Goal: Navigation & Orientation: Find specific page/section

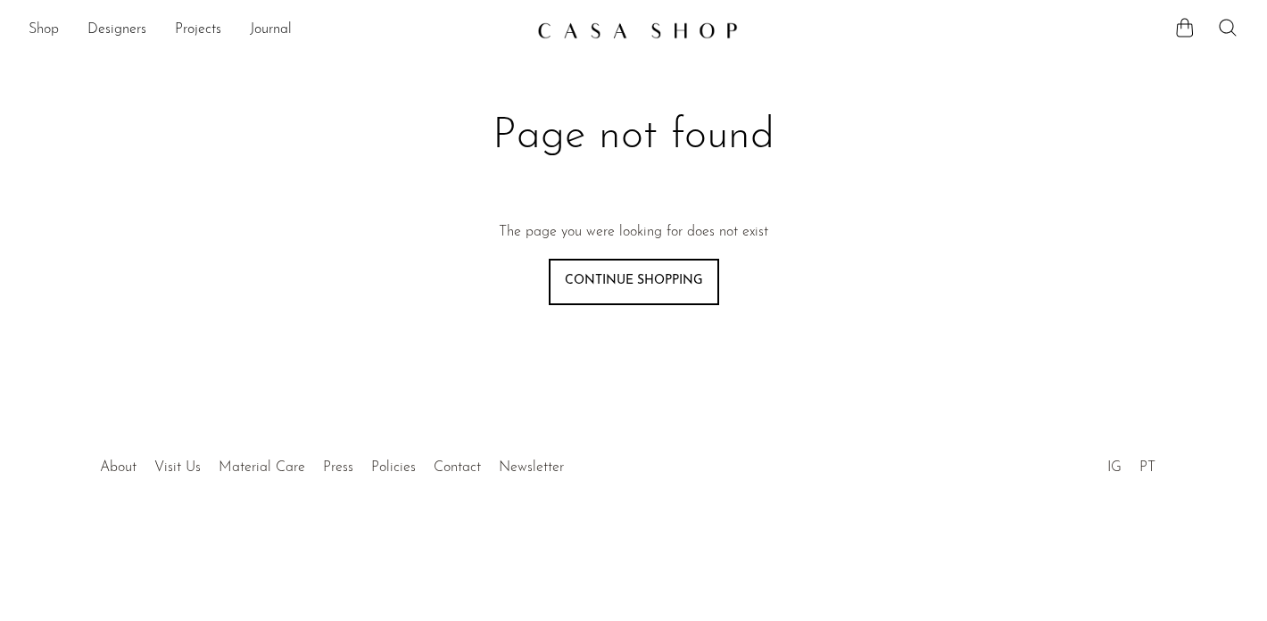
click at [50, 39] on link "Shop" at bounding box center [44, 30] width 30 height 23
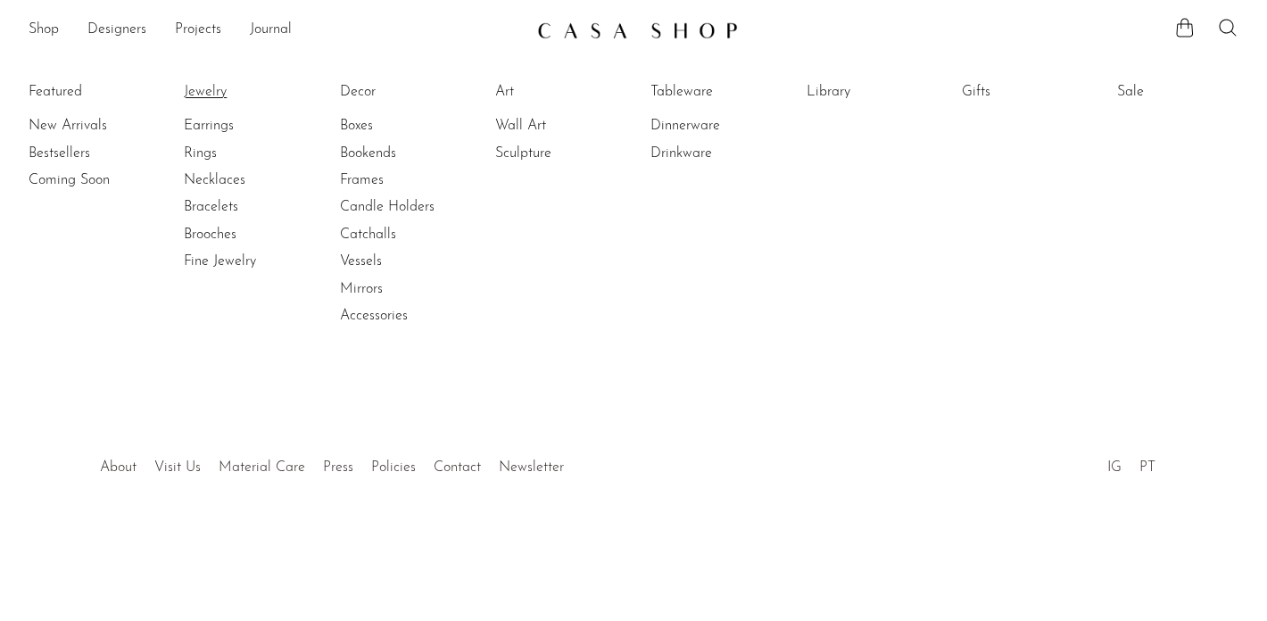
click at [211, 95] on link "Jewelry" at bounding box center [251, 92] width 134 height 20
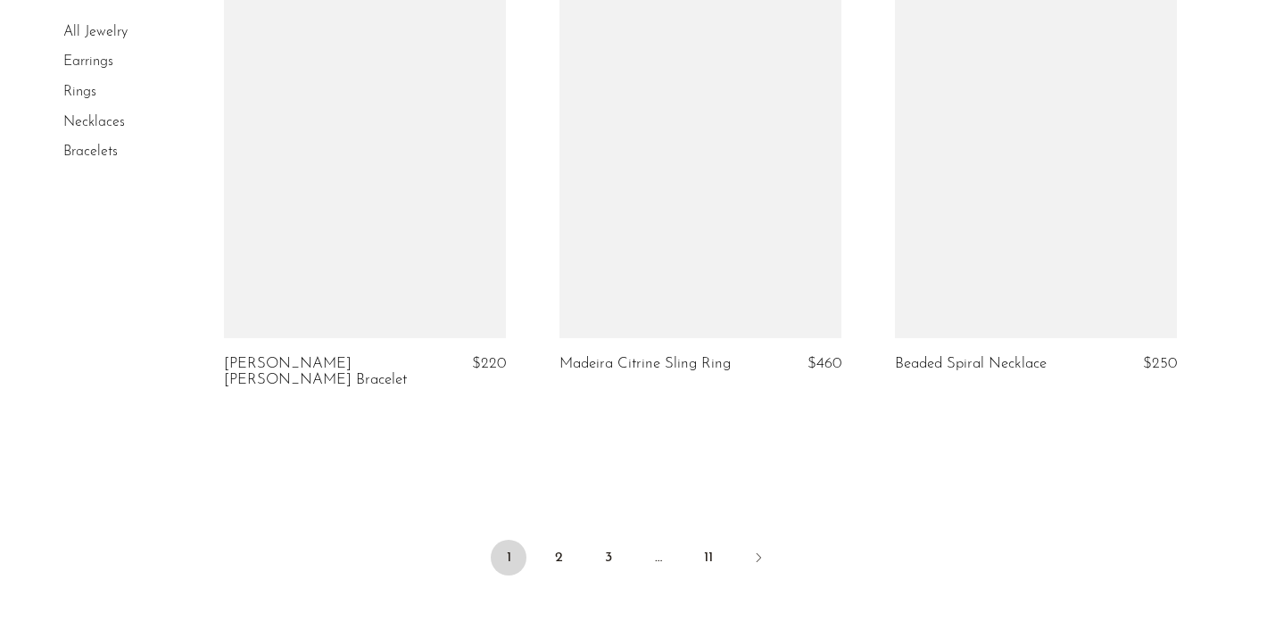
scroll to position [5772, 0]
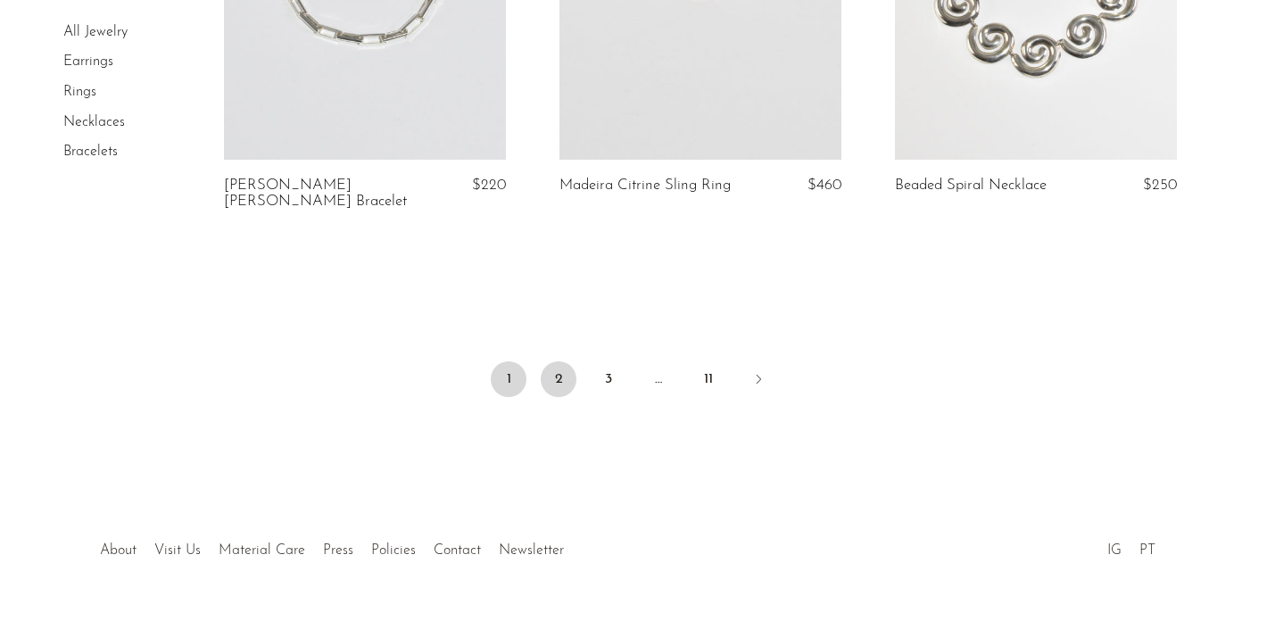
click at [562, 361] on link "2" at bounding box center [559, 379] width 36 height 36
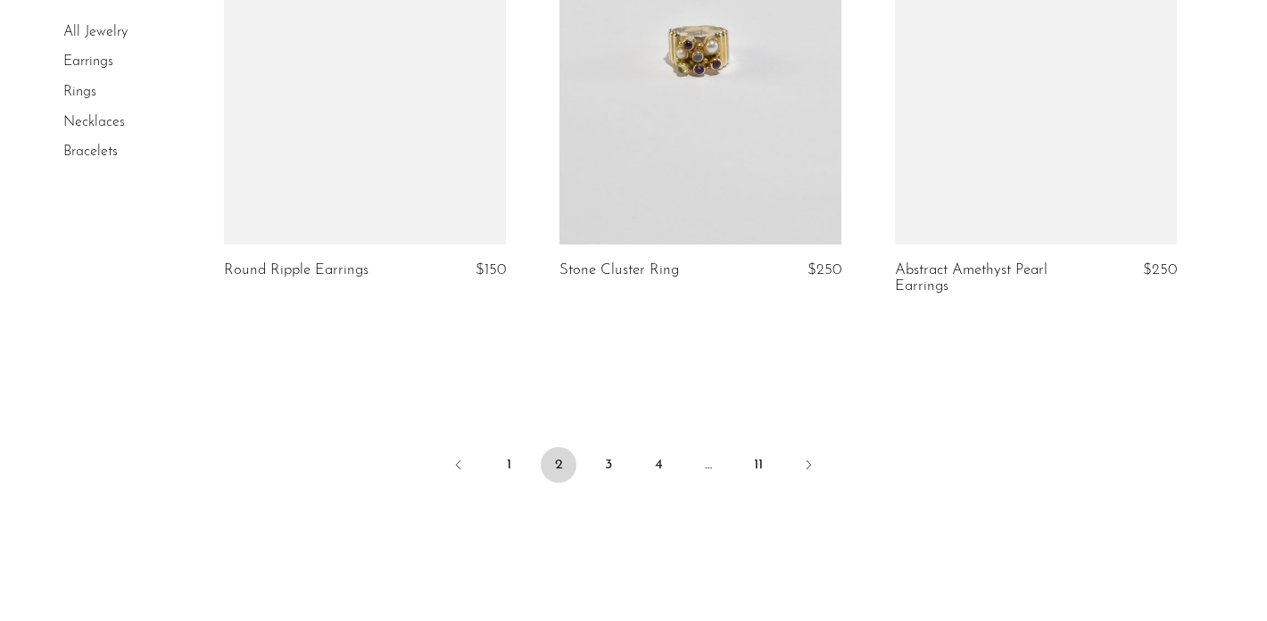
scroll to position [5755, 0]
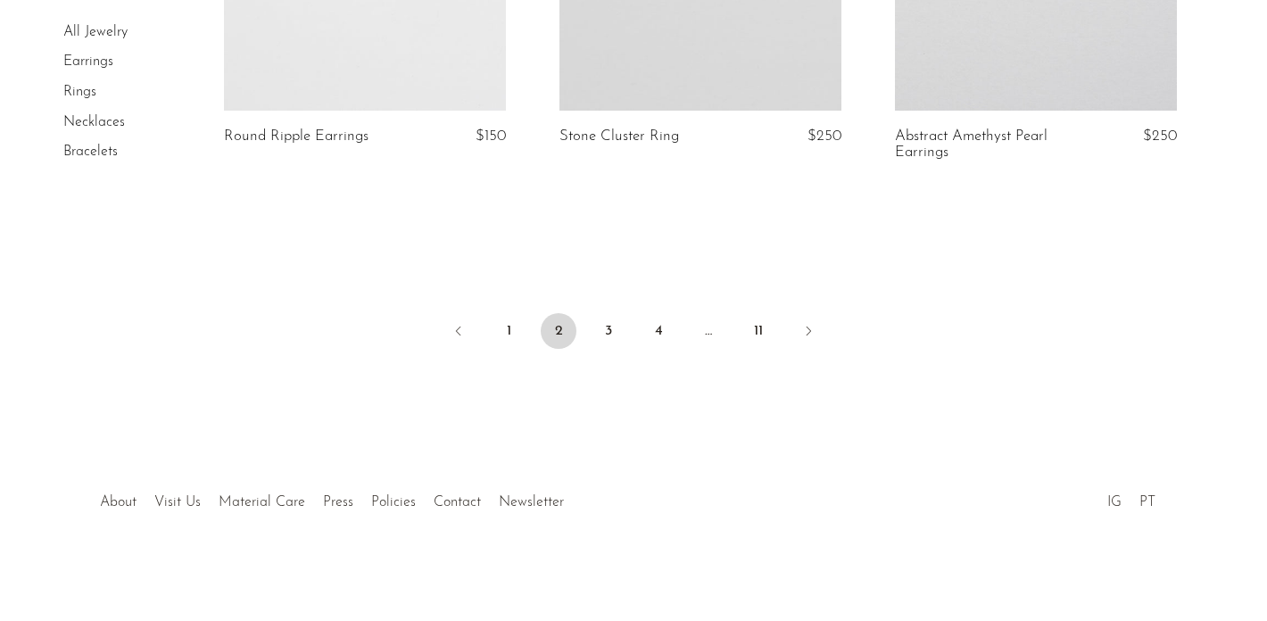
click at [782, 337] on ul "1 2 3 4 … 11" at bounding box center [633, 333] width 1142 height 54
click at [759, 331] on link "11" at bounding box center [758, 331] width 36 height 36
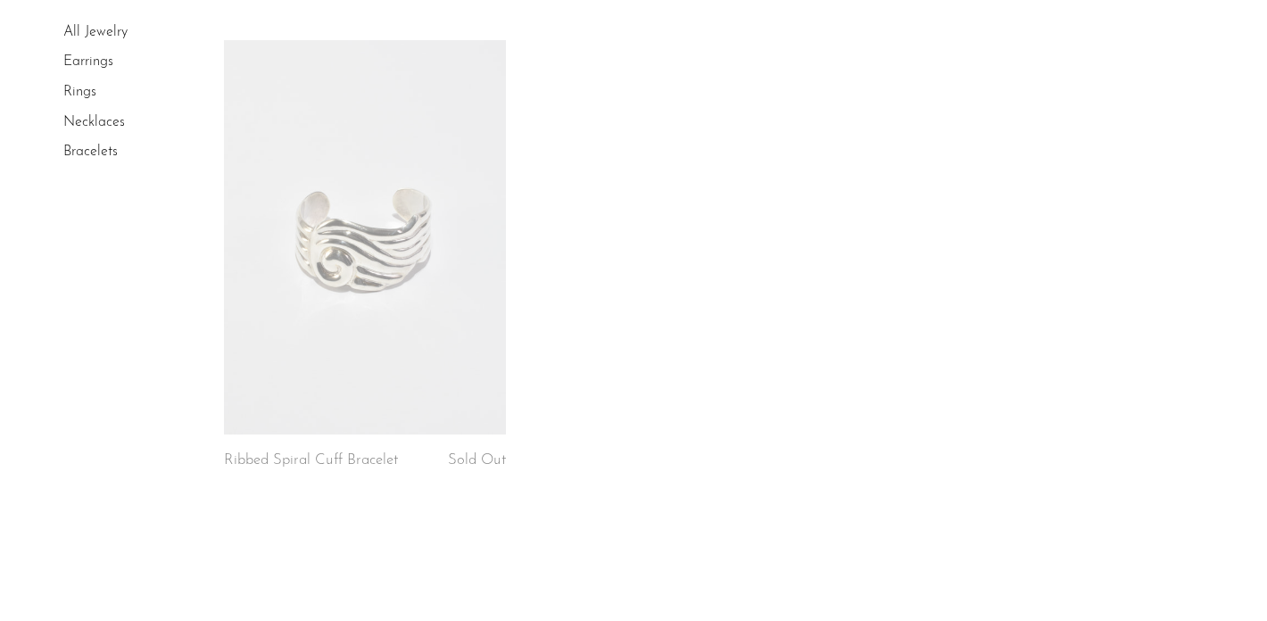
scroll to position [1395, 0]
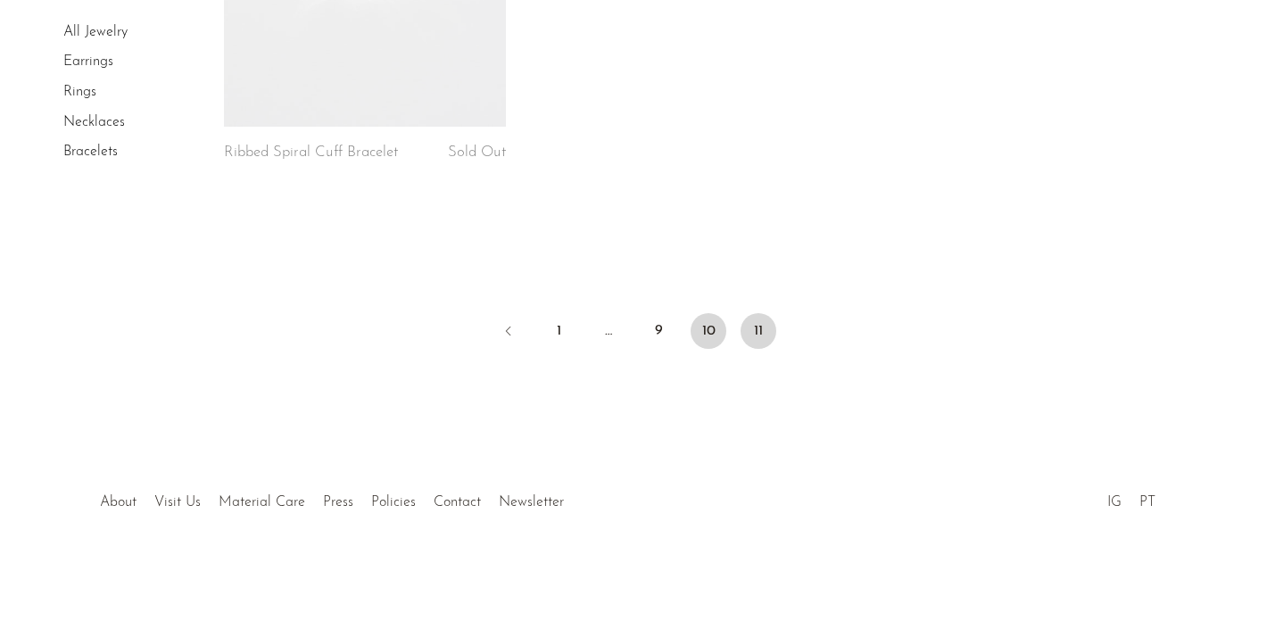
click at [704, 322] on link "10" at bounding box center [708, 331] width 36 height 36
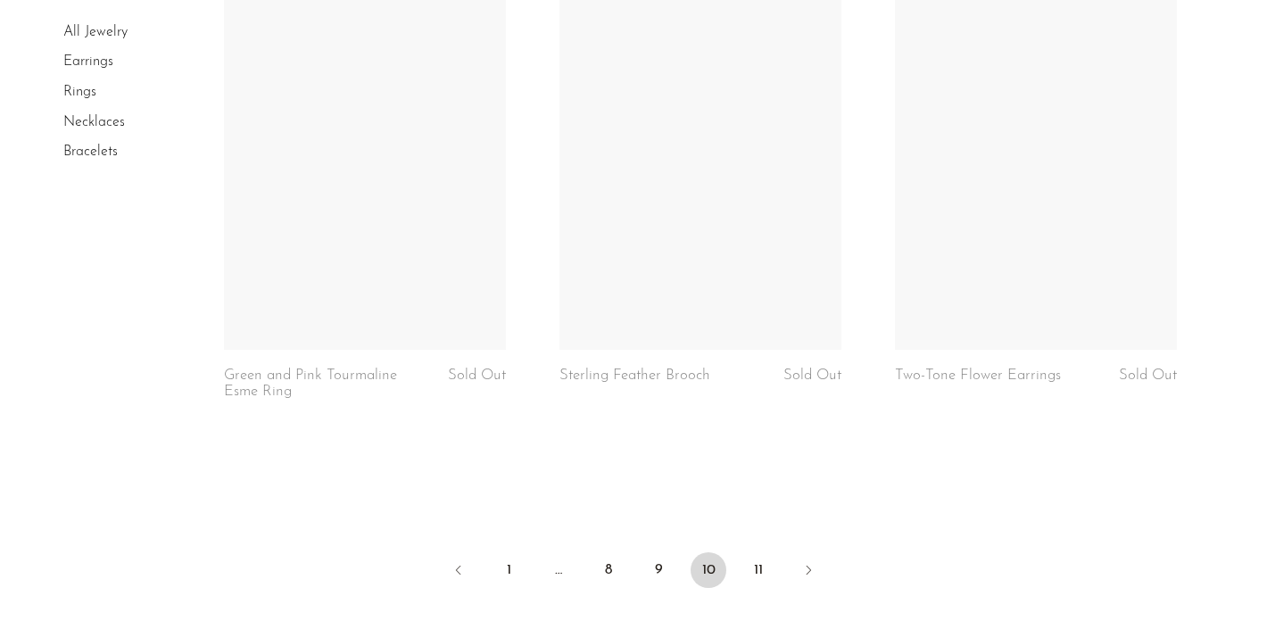
scroll to position [5755, 0]
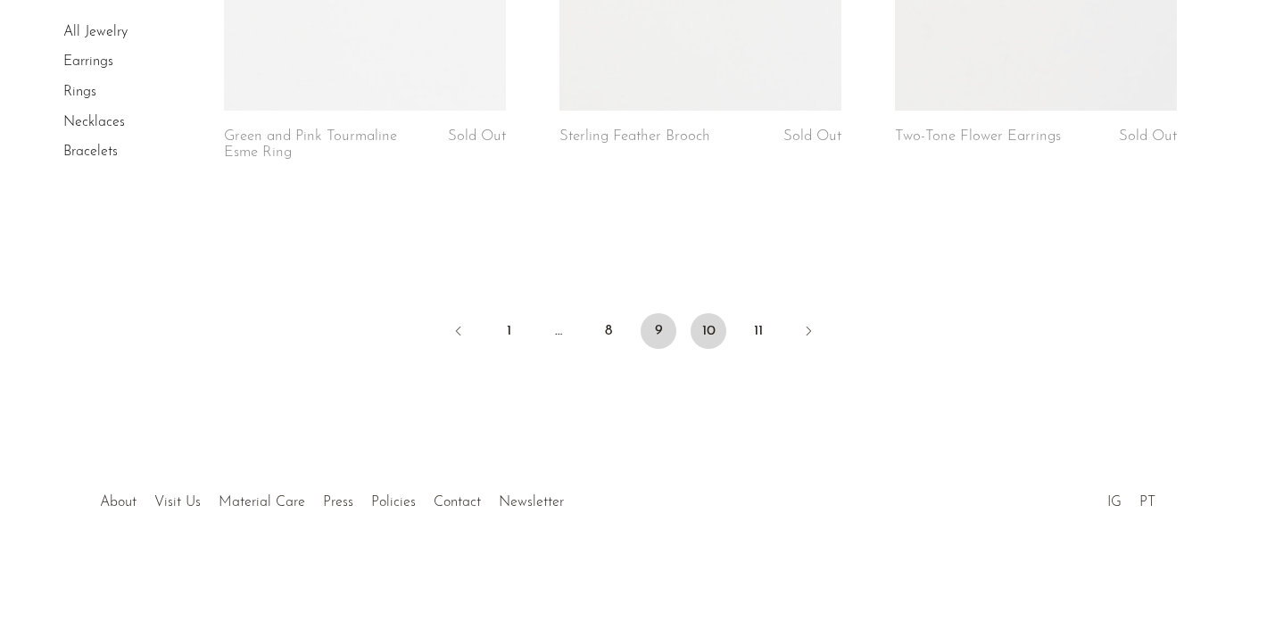
click at [652, 318] on link "9" at bounding box center [658, 331] width 36 height 36
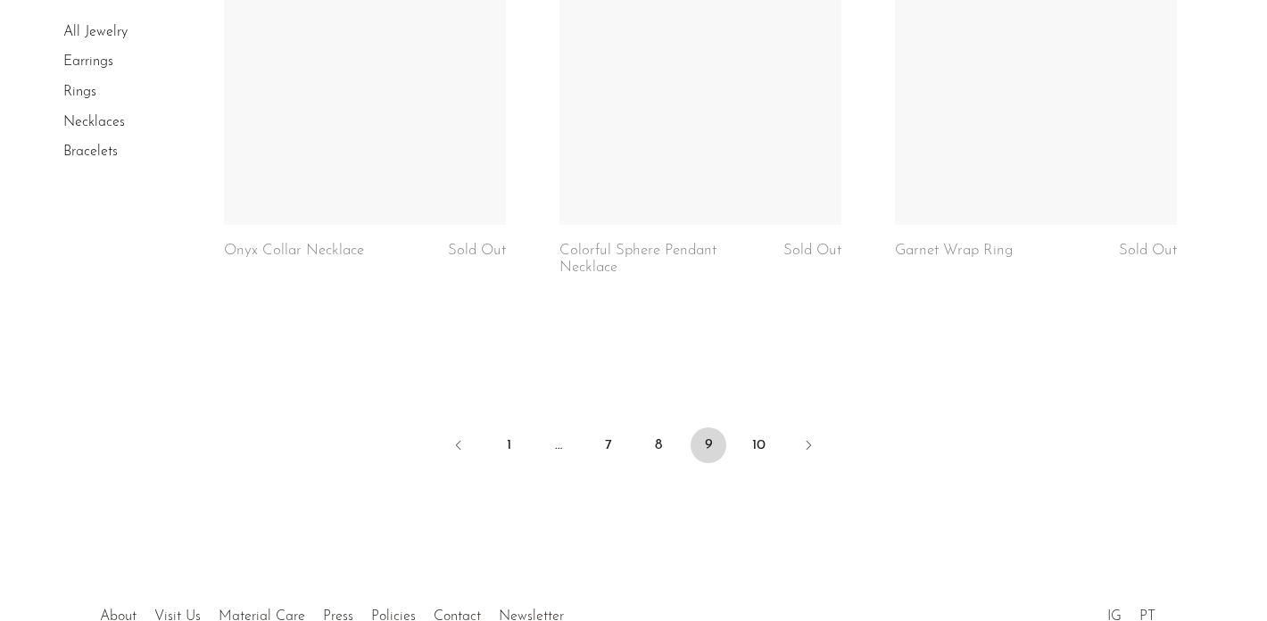
scroll to position [5722, 0]
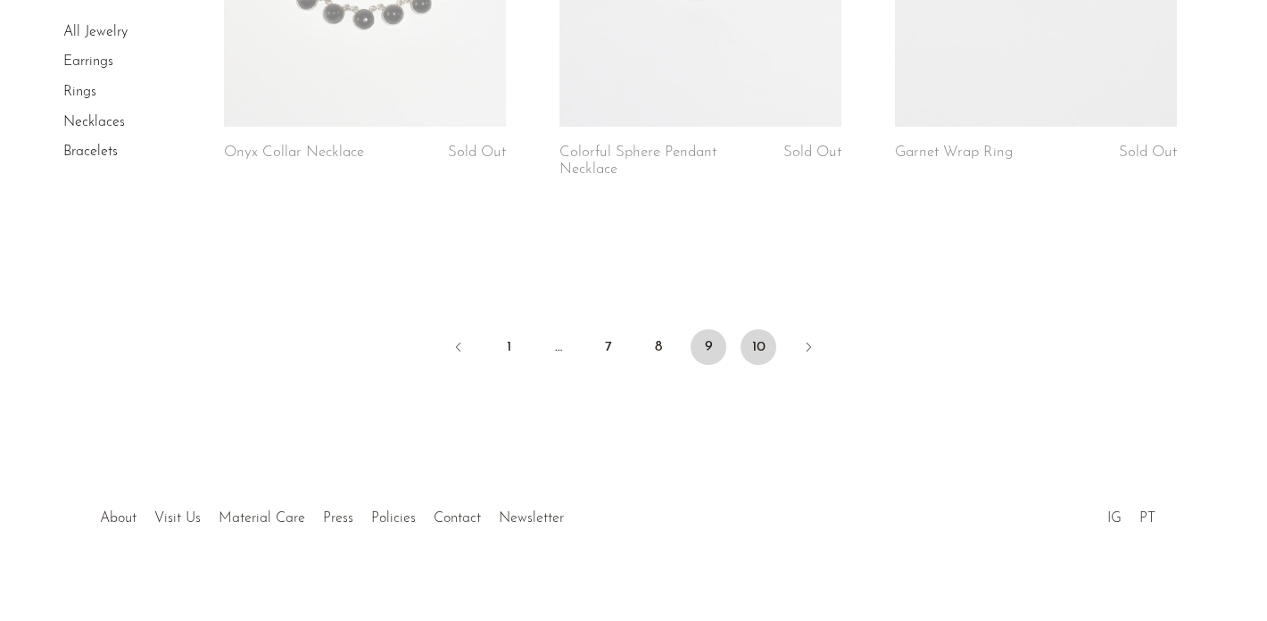
click at [761, 329] on link "10" at bounding box center [758, 347] width 36 height 36
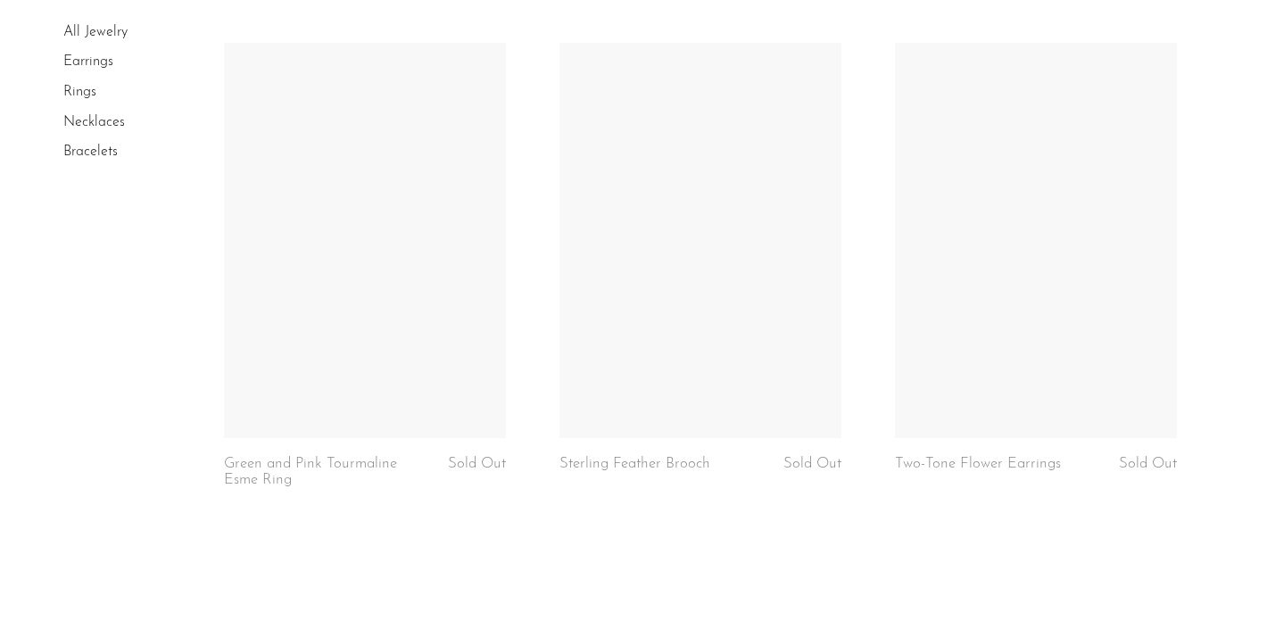
scroll to position [5755, 0]
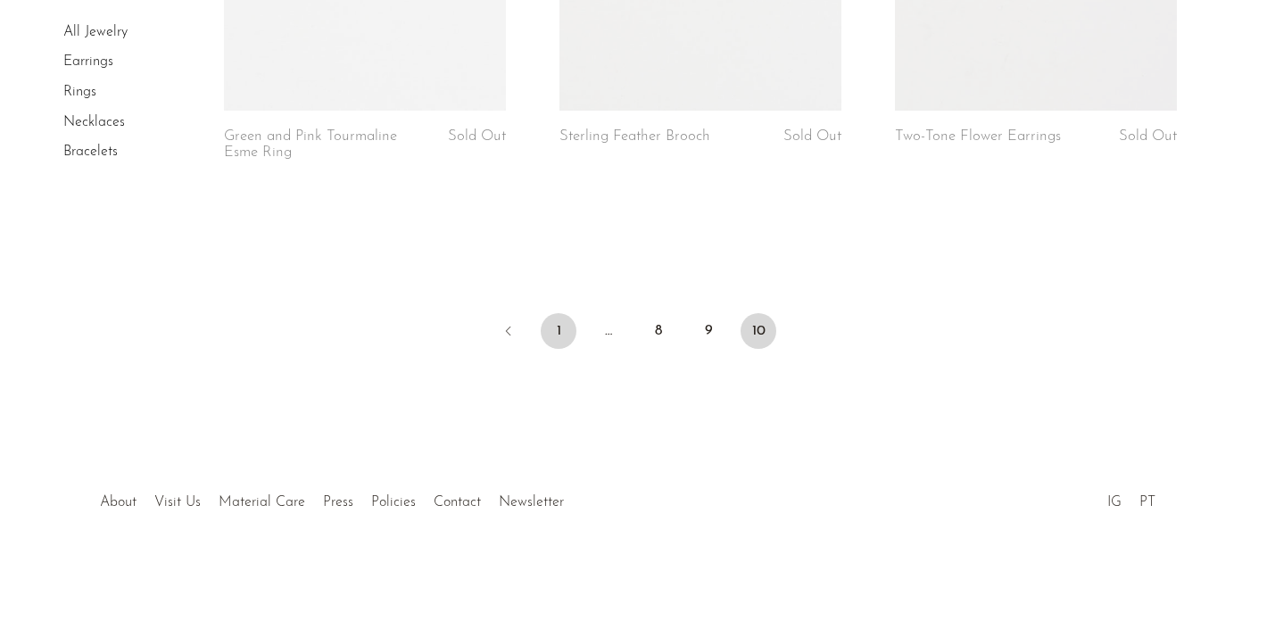
click at [556, 333] on link "1" at bounding box center [559, 331] width 36 height 36
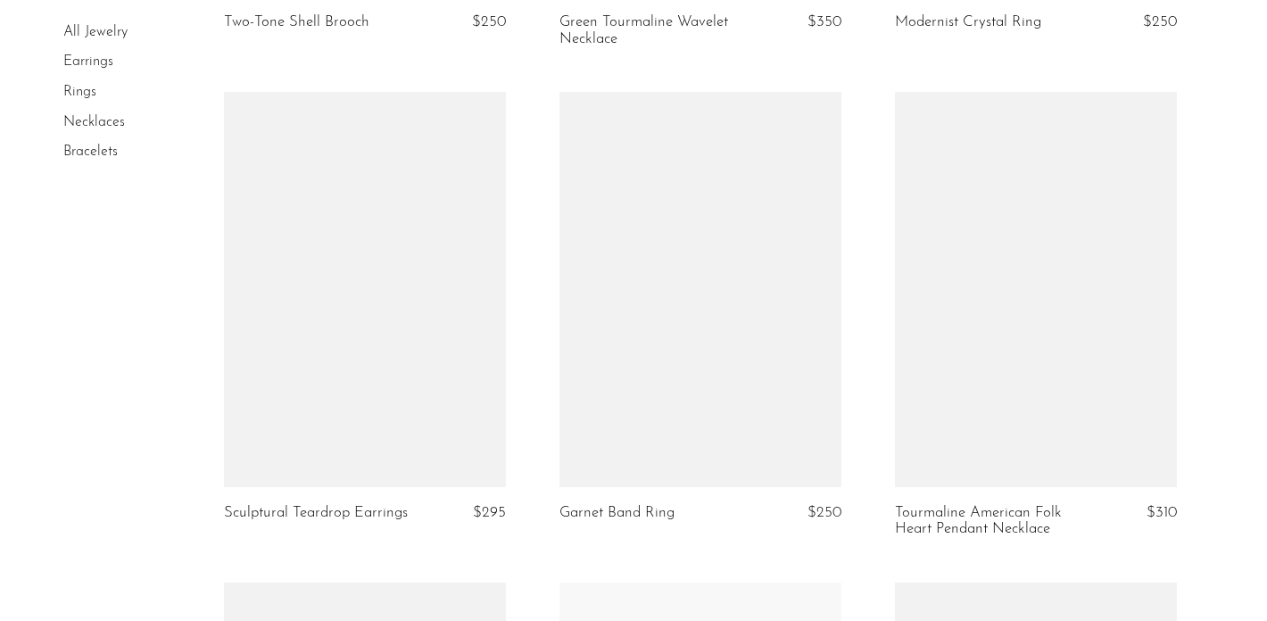
scroll to position [3152, 0]
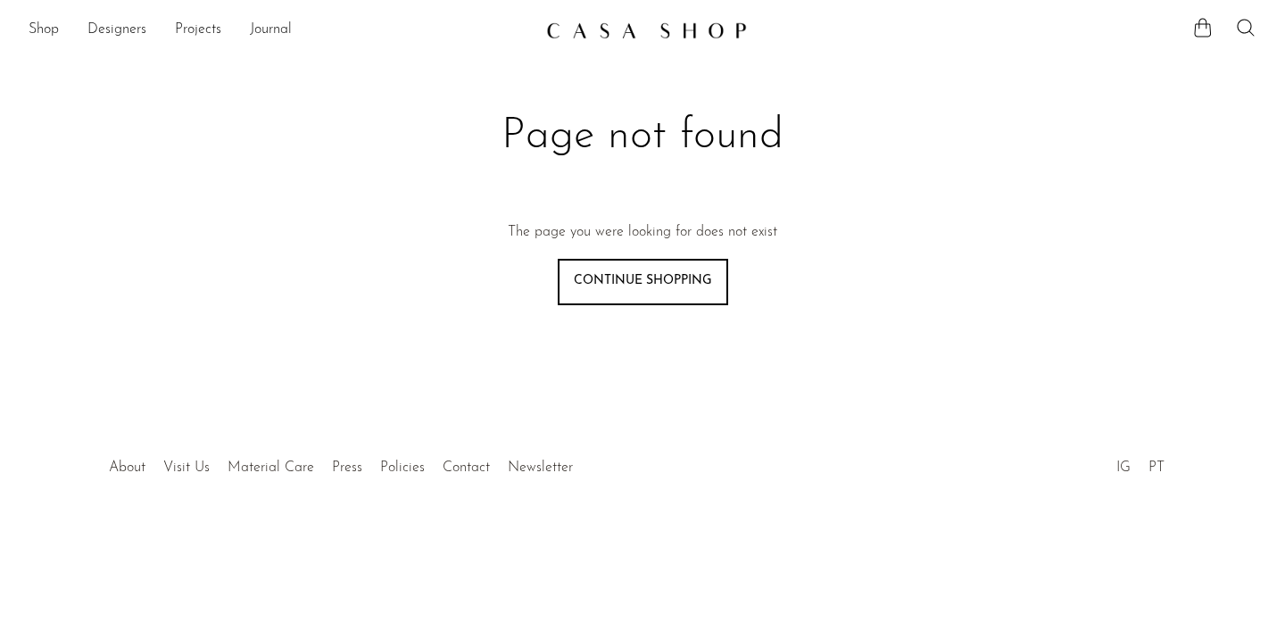
click at [62, 27] on ul "Shop Featured New Arrivals Bestsellers Coming Soon Jewelry Jewelry All Earrings…" at bounding box center [280, 30] width 503 height 30
click at [56, 30] on link "Shop" at bounding box center [44, 30] width 30 height 23
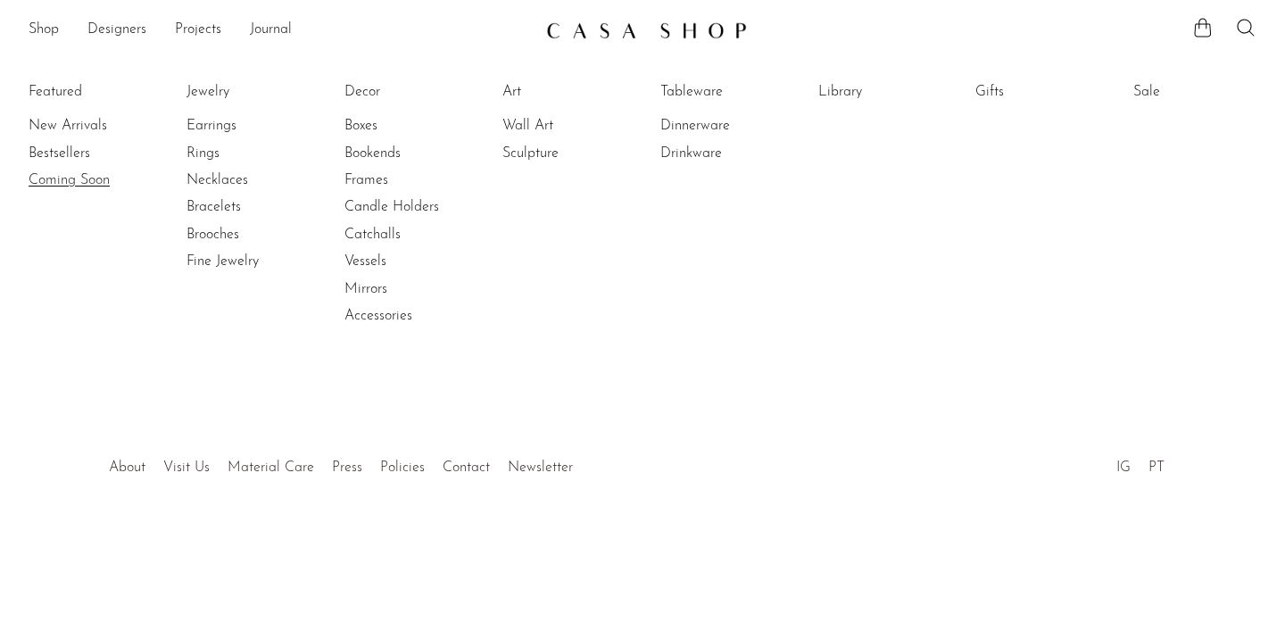
click at [74, 178] on link "Coming Soon" at bounding box center [96, 180] width 134 height 20
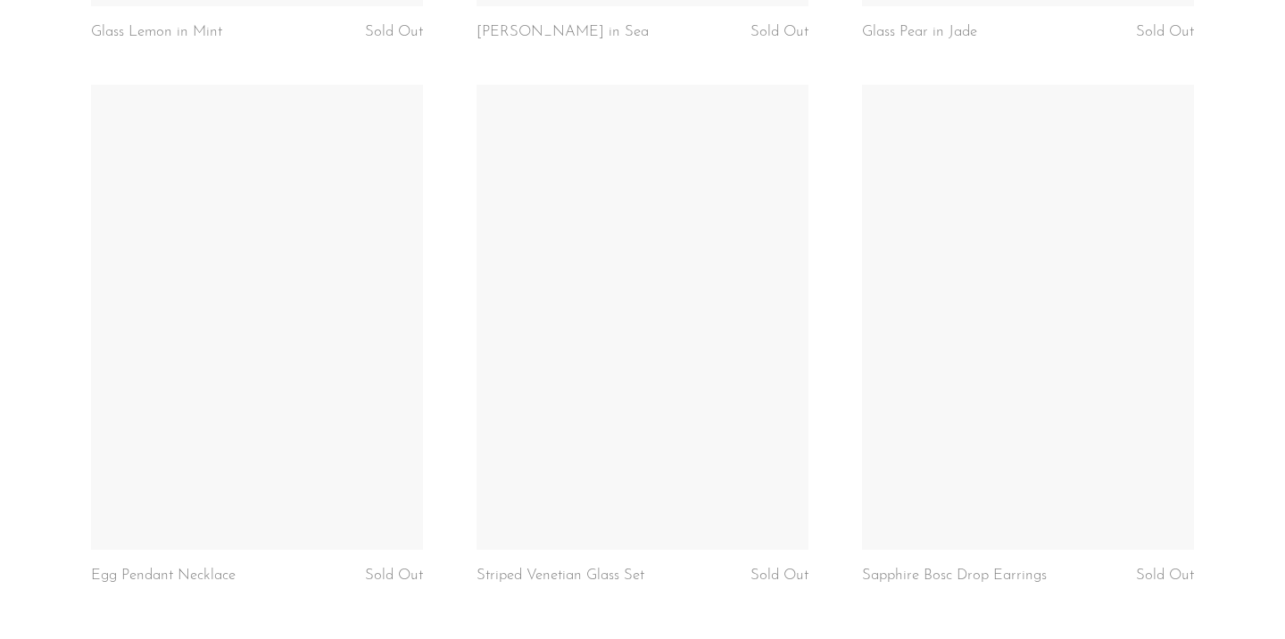
scroll to position [4138, 0]
